Goal: Task Accomplishment & Management: Manage account settings

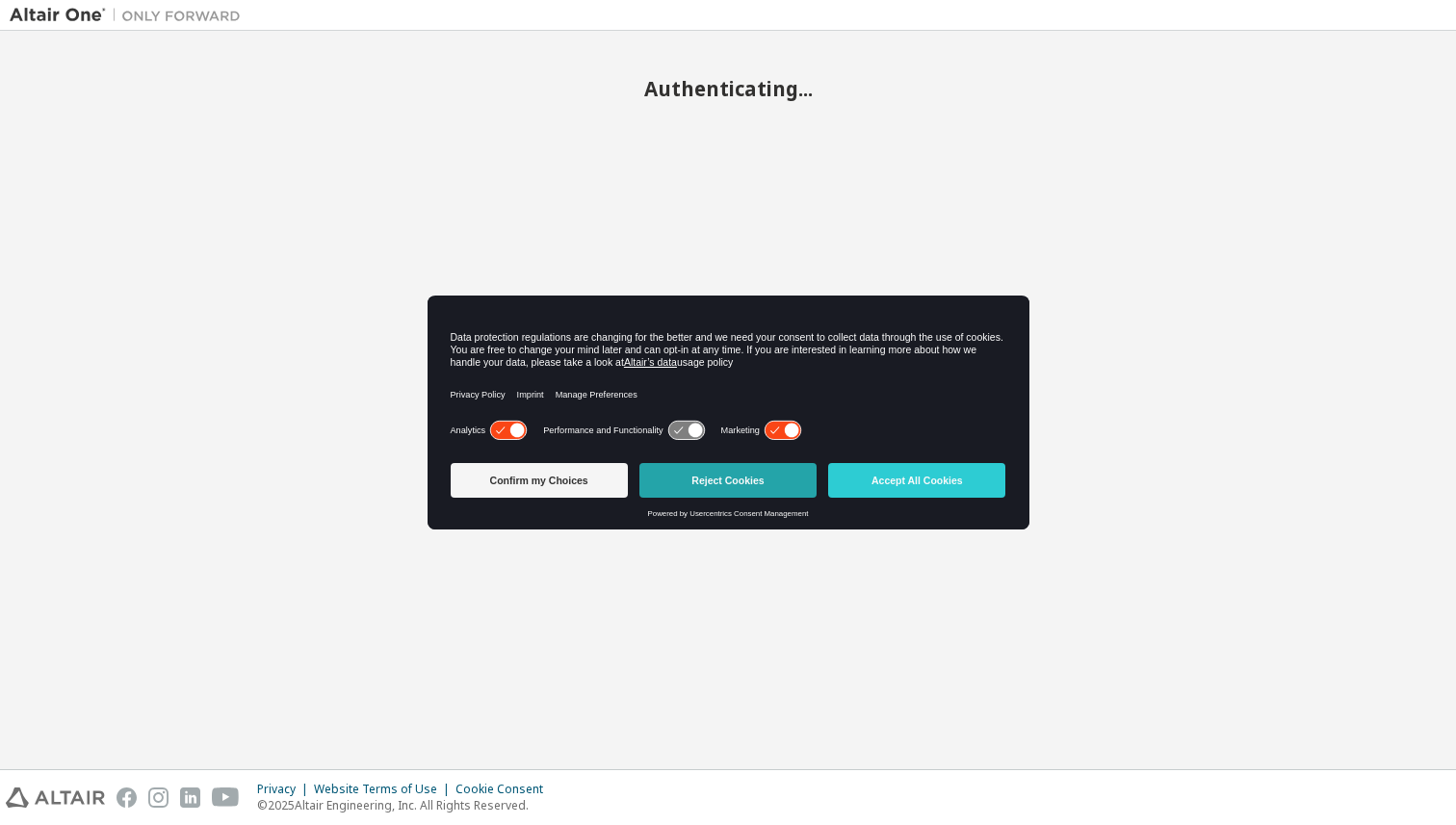
click at [761, 477] on button "Reject Cookies" at bounding box center [728, 480] width 177 height 34
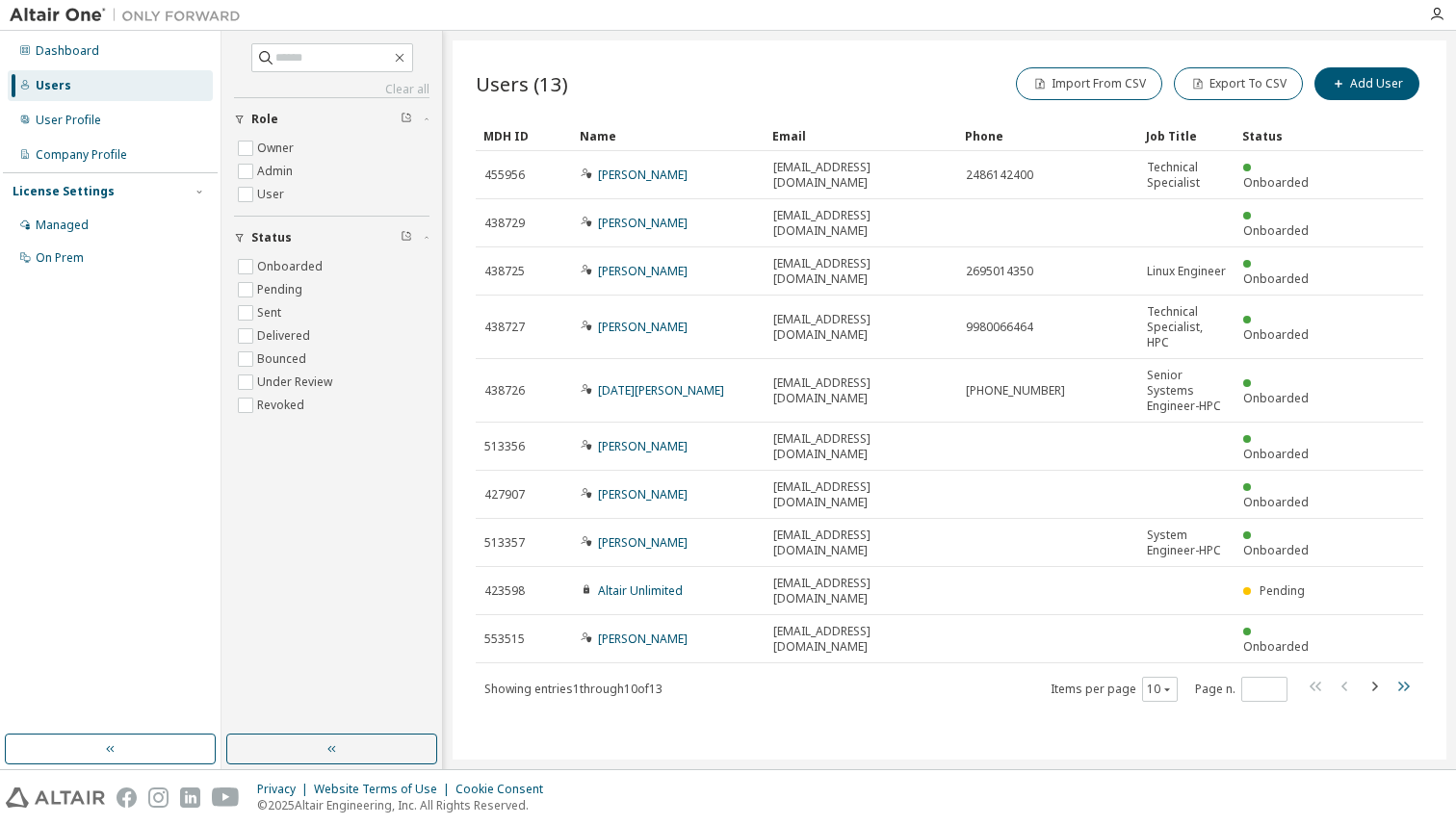
click at [1406, 682] on icon "button" at bounding box center [1404, 687] width 12 height 10
type input "*"
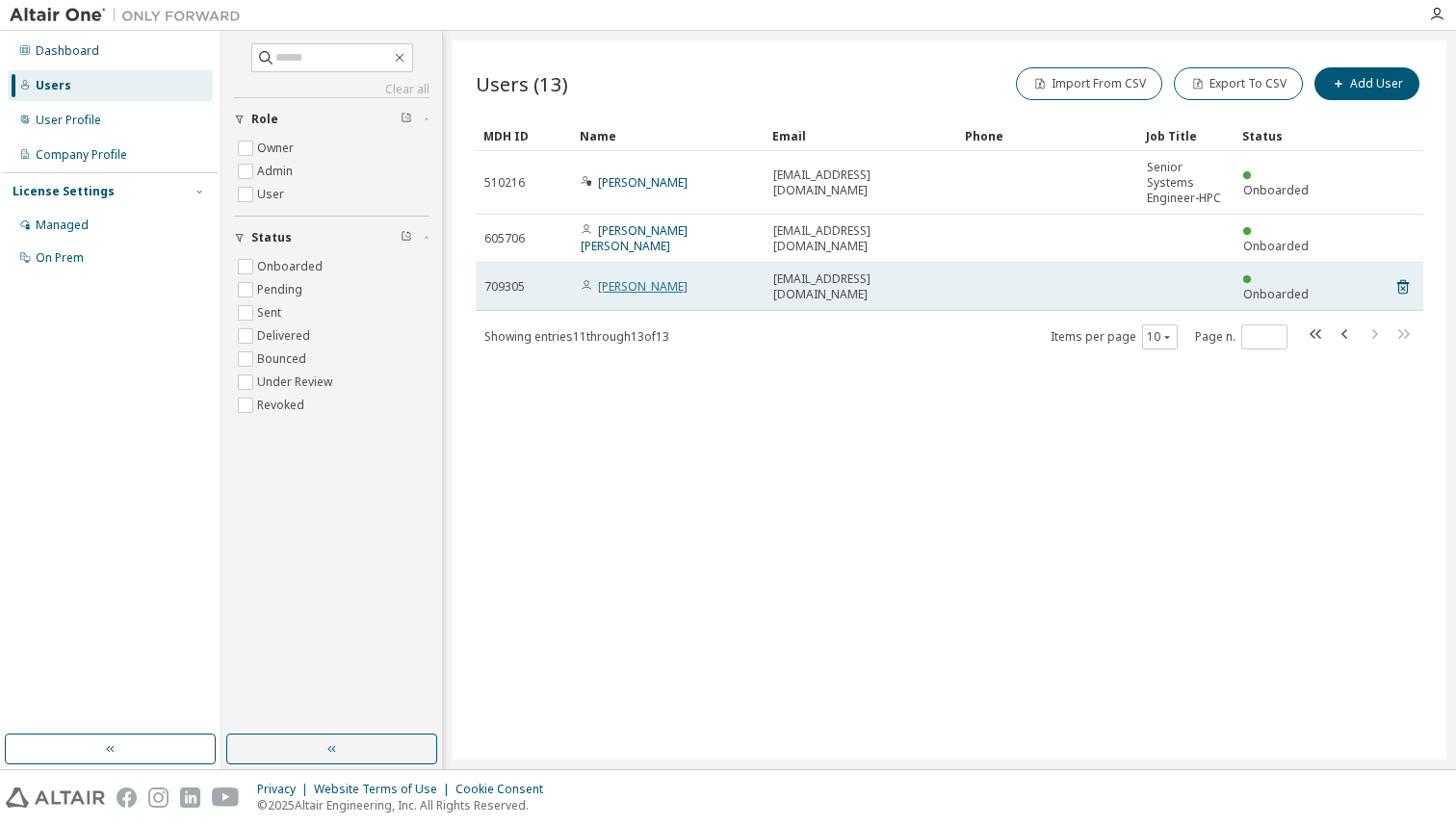
click at [660, 282] on link "Sushyanth Mohan" at bounding box center [643, 286] width 90 height 17
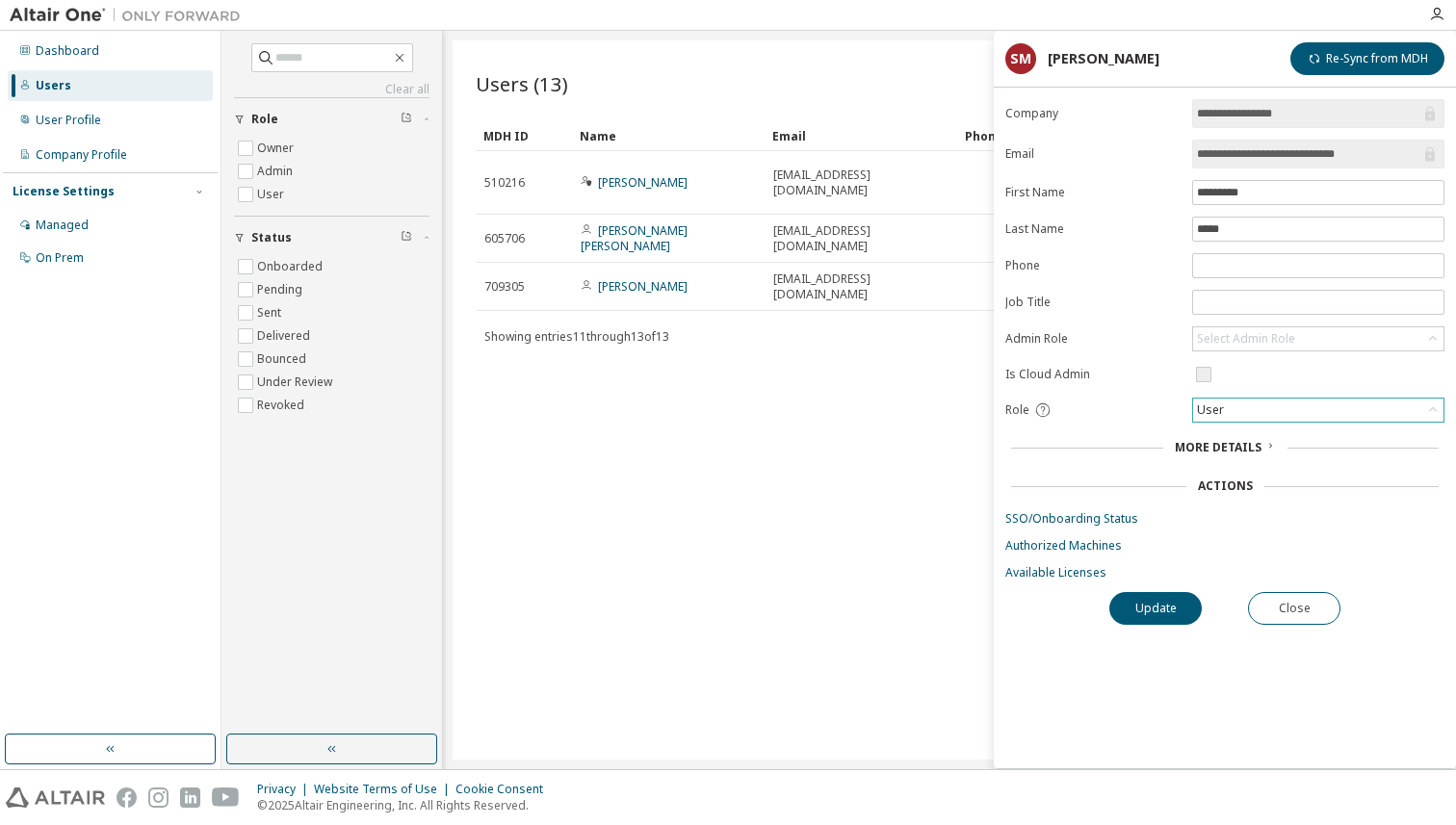
click at [1286, 412] on div "User" at bounding box center [1318, 409] width 250 height 23
click at [1267, 434] on li "Admin" at bounding box center [1318, 435] width 246 height 25
click at [1151, 603] on button "Update" at bounding box center [1155, 608] width 93 height 33
click at [823, 506] on div "Users (13) Import From CSV Export To CSV Add User Clear Load Save Save As Field…" at bounding box center [949, 400] width 994 height 720
click at [1316, 618] on button "Close" at bounding box center [1294, 608] width 93 height 33
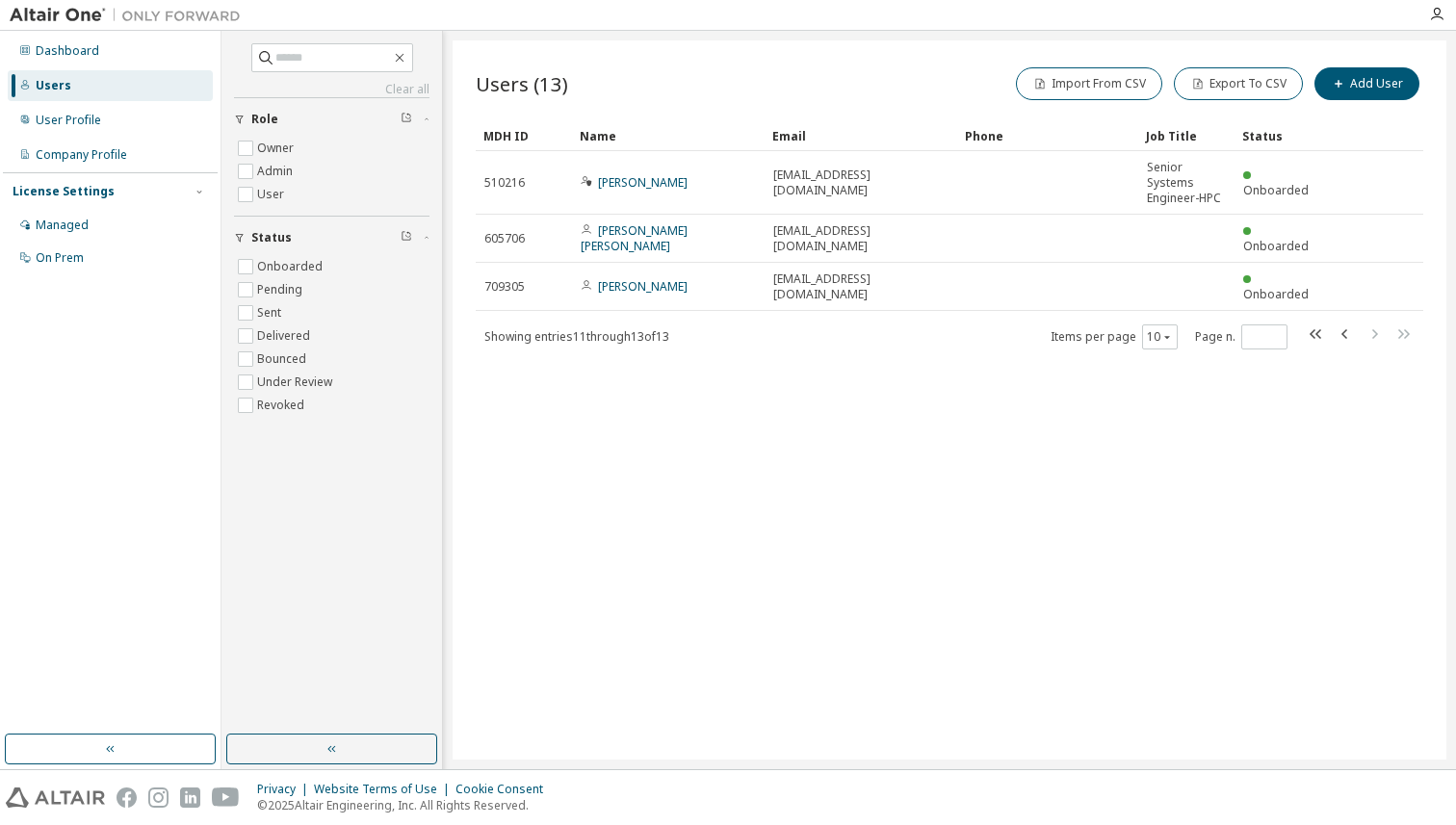
click at [150, 95] on div "Users" at bounding box center [110, 85] width 205 height 31
